Goal: Communication & Community: Ask a question

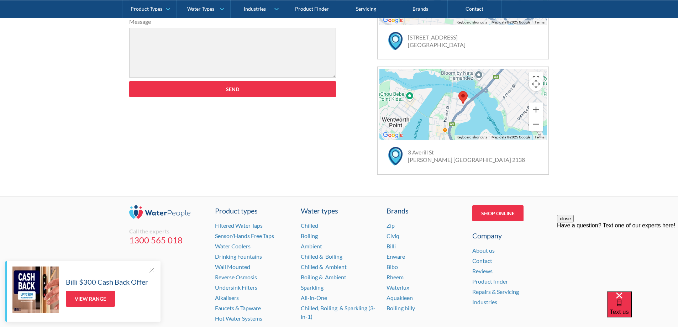
scroll to position [473, 0]
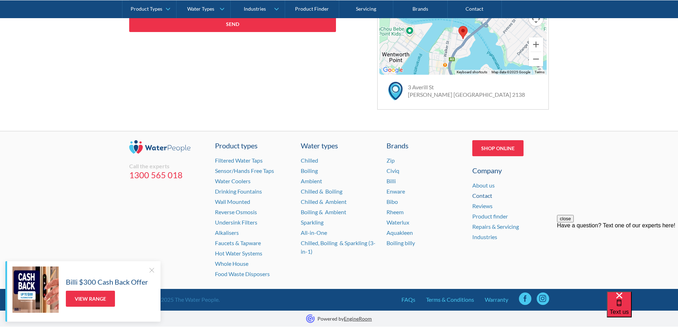
click at [450, 197] on link "Contact" at bounding box center [482, 195] width 20 height 7
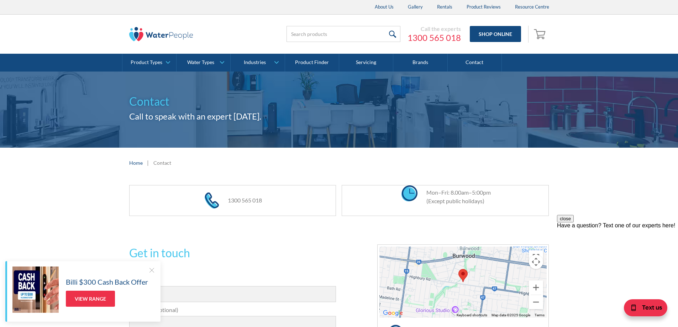
drag, startPoint x: 430, startPoint y: 36, endPoint x: 96, endPoint y: 163, distance: 357.0
click at [96, 163] on div "Home | Contact" at bounding box center [339, 163] width 678 height 30
click at [636, 307] on icon "Select to open the chat widget" at bounding box center [633, 308] width 8 height 7
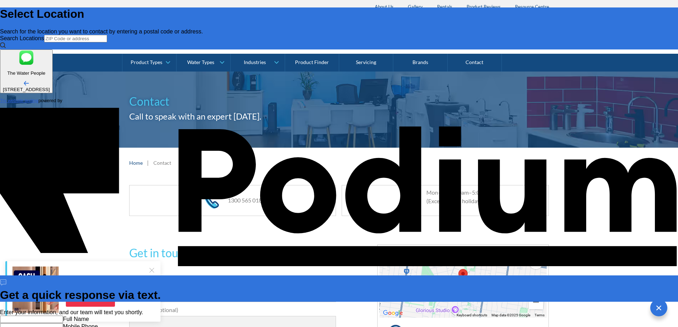
click at [63, 316] on input "text" at bounding box center [31, 319] width 63 height 7
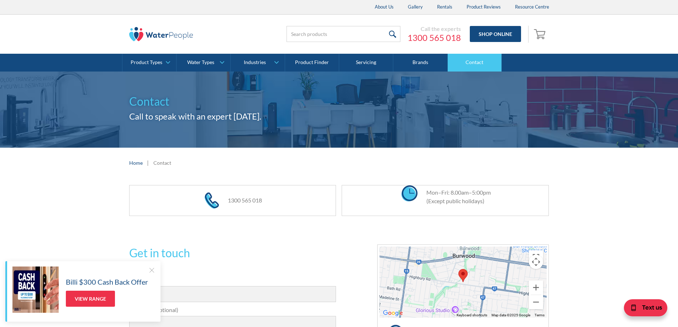
click at [460, 59] on link "Contact" at bounding box center [475, 63] width 54 height 18
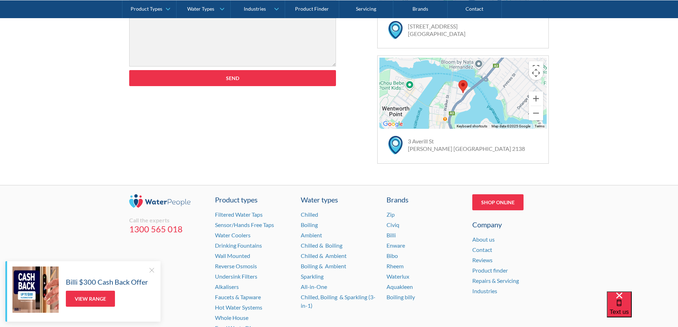
scroll to position [473, 0]
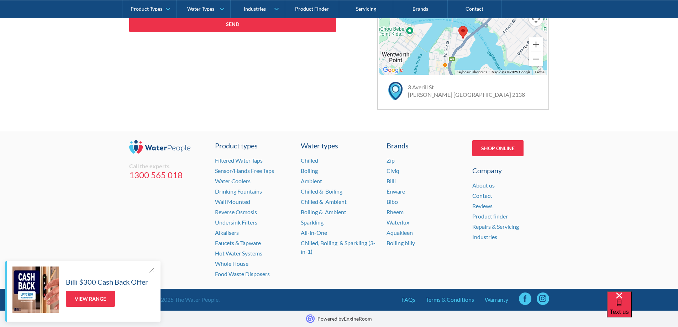
click at [152, 267] on div at bounding box center [151, 270] width 7 height 7
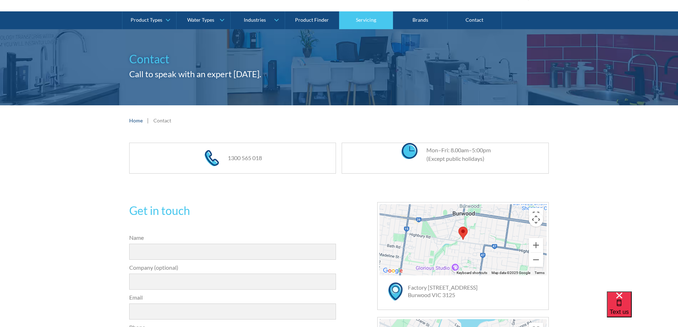
scroll to position [0, 0]
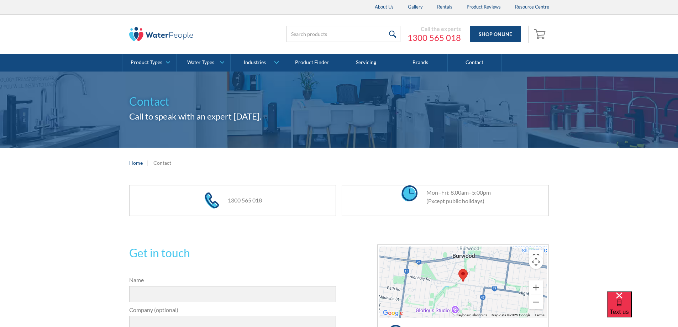
drag, startPoint x: 209, startPoint y: 25, endPoint x: 204, endPoint y: 27, distance: 5.7
click at [209, 25] on div at bounding box center [196, 33] width 135 height 21
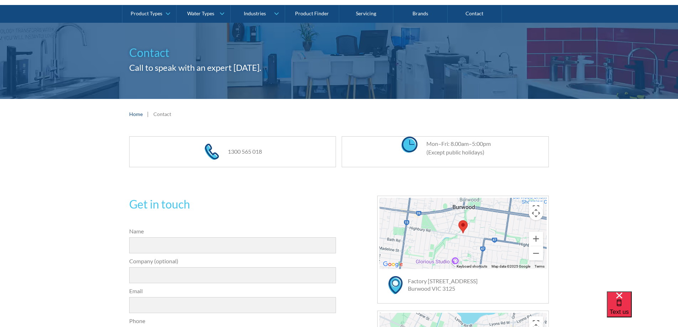
scroll to position [142, 0]
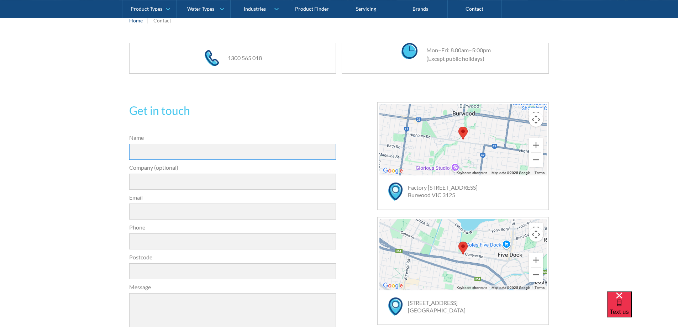
click at [187, 152] on input "Name" at bounding box center [232, 152] width 207 height 16
click at [102, 225] on div "Get in touch 31a2535b1fa56df3e4085a503ca978b33ae07608c9274f6380584a90323ec471d3…" at bounding box center [339, 271] width 678 height 381
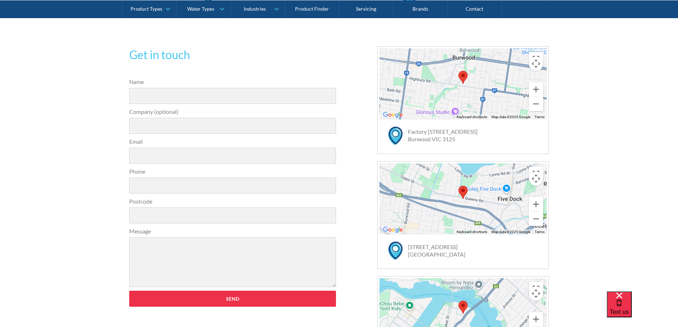
scroll to position [178, 0]
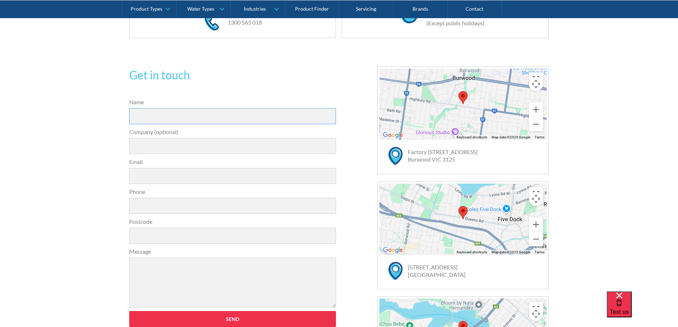
click at [154, 121] on input "Name" at bounding box center [232, 116] width 207 height 16
type input "[PERSON_NAME]"
type input "WorkSafe Victoria"
type input "[EMAIL_ADDRESS][DOMAIN_NAME]"
type input "0342437205"
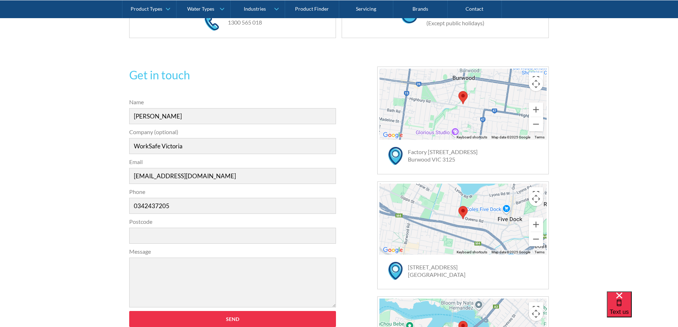
type input "3220"
click at [148, 273] on textarea "Message" at bounding box center [232, 283] width 207 height 50
click at [228, 267] on textarea "Hi, we are looking to put out a tender for the maintenance of our" at bounding box center [232, 283] width 207 height 50
click at [232, 267] on textarea "Hi, we are looking to put out a tender for the maintenance of our" at bounding box center [232, 283] width 207 height 50
click at [331, 264] on textarea "Hi, we are looking to put out a tender to market for the maintenance of our" at bounding box center [232, 283] width 207 height 50
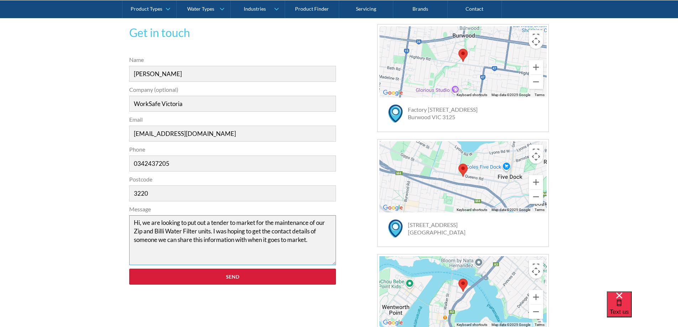
scroll to position [285, 0]
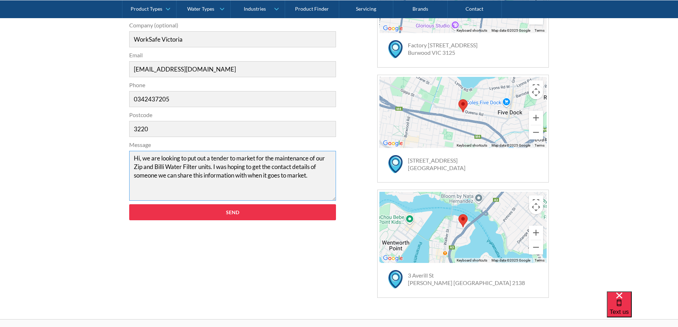
drag, startPoint x: 270, startPoint y: 174, endPoint x: 89, endPoint y: 172, distance: 181.1
click at [89, 172] on div "Get in touch 31a2535b1fa56df3e4085a503ca978b33ae07608c9274f6380584a90323ec471d3…" at bounding box center [339, 128] width 678 height 381
type textarea "Hi, we are looking to put out a tender to market for the maintenance of our Zip…"
click at [101, 166] on div "Get in touch 31a2535b1fa56df3e4085a503ca978b33ae07608c9274f6380584a90323ec471d3…" at bounding box center [339, 128] width 678 height 381
drag, startPoint x: 315, startPoint y: 176, endPoint x: 126, endPoint y: 142, distance: 191.7
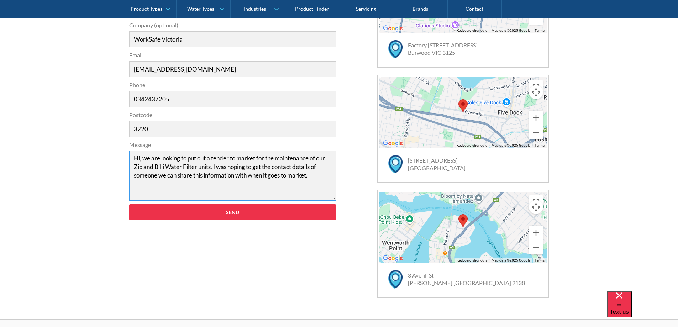
click at [126, 141] on div "Message Hi, we are looking to put out a tender to market for the maintenance of…" at bounding box center [233, 171] width 214 height 60
click at [188, 221] on form "31a2535b1fa56df3e4085a503ca978b33ae07608c9274f6380584a90323ec471d39657e024ac02a…" at bounding box center [233, 109] width 214 height 236
click at [191, 213] on input "Send" at bounding box center [232, 212] width 207 height 16
